Goal: Navigation & Orientation: Find specific page/section

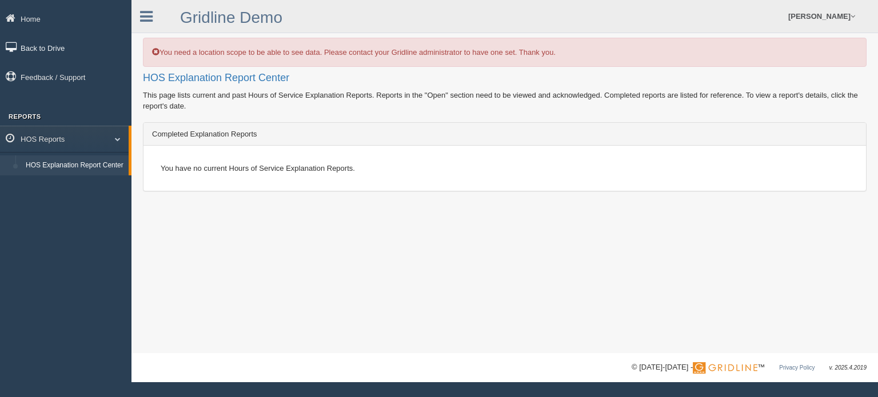
click at [66, 45] on link "Back to Drive" at bounding box center [66, 48] width 132 height 26
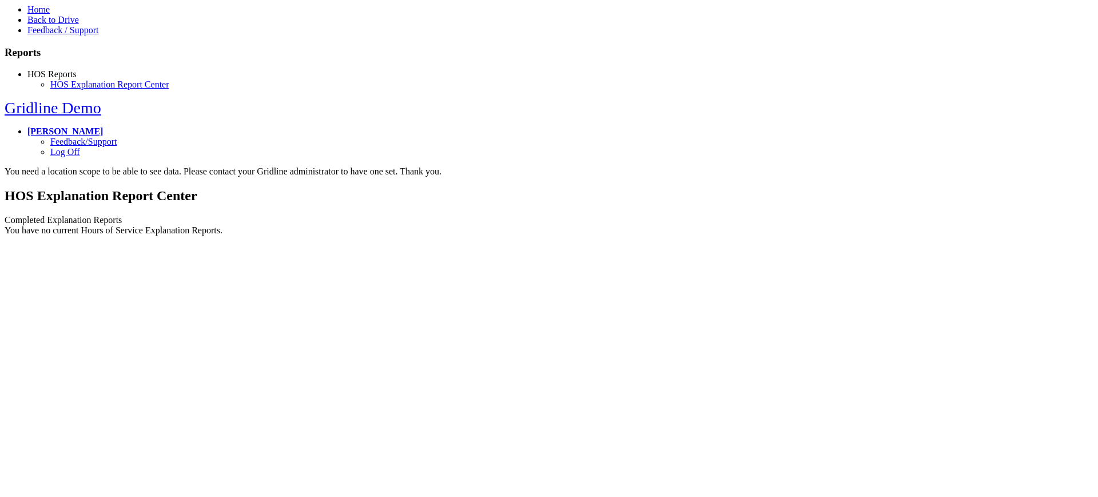
click at [321, 99] on div "Gridline Demo Alec Rogers Feedback/Support Log Off" at bounding box center [549, 128] width 1089 height 58
click at [103, 126] on link "[PERSON_NAME]" at bounding box center [64, 131] width 75 height 10
click at [50, 25] on link "Back to Drive" at bounding box center [52, 20] width 51 height 10
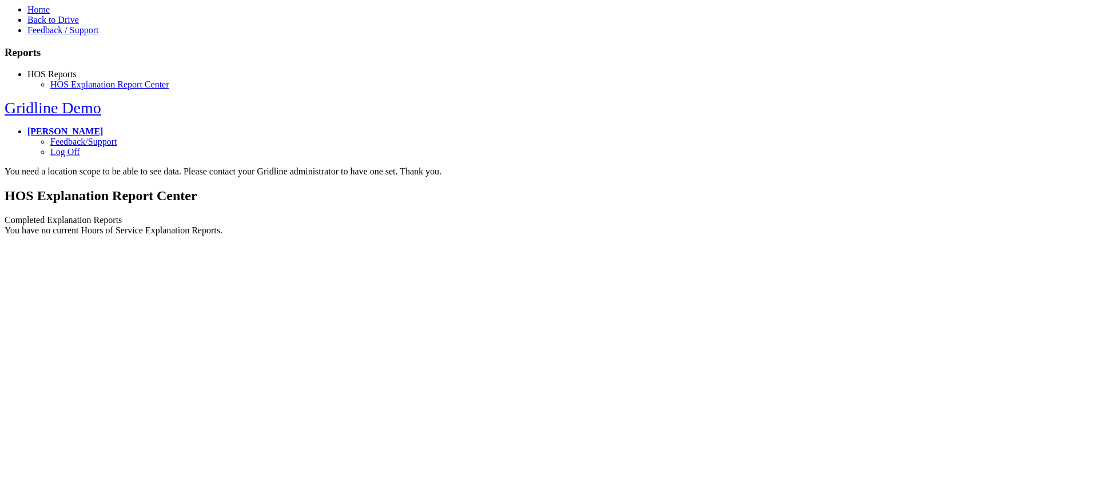
click at [59, 25] on link "Back to Drive" at bounding box center [52, 20] width 51 height 10
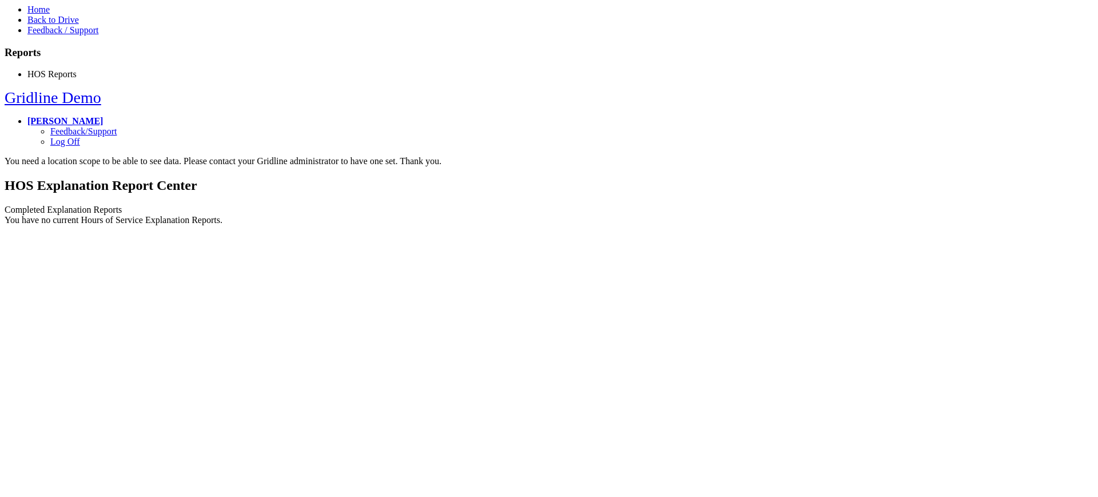
copy span "2025.5.2444"
